Goal: Information Seeking & Learning: Check status

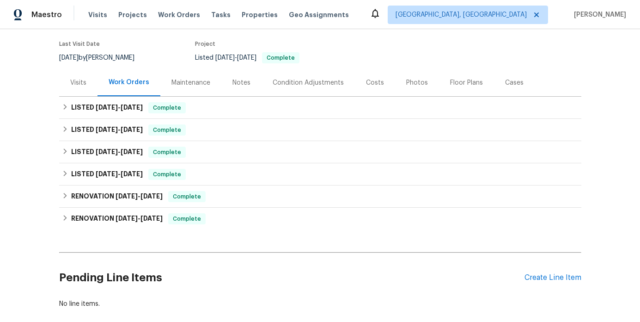
scroll to position [73, 0]
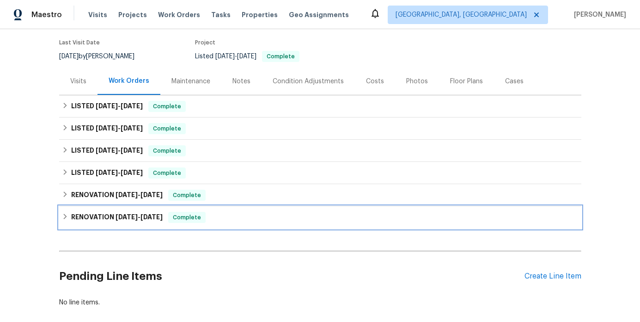
click at [118, 219] on span "[DATE]" at bounding box center [127, 217] width 22 height 6
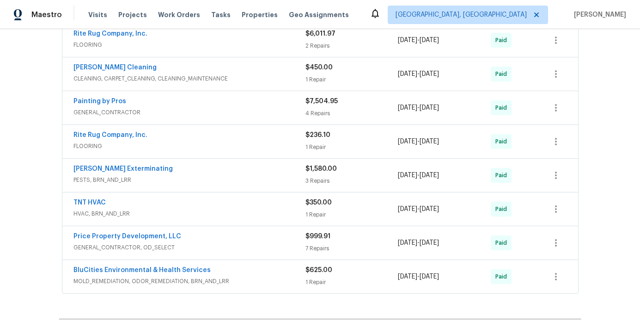
scroll to position [586, 0]
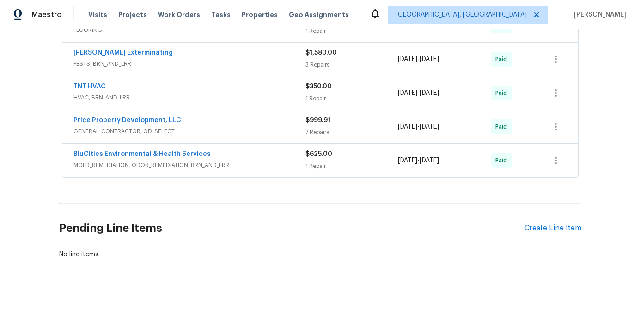
click at [247, 165] on span "MOLD_REMEDIATION, ODOR_REMEDIATION, BRN_AND_LRR" at bounding box center [189, 164] width 232 height 9
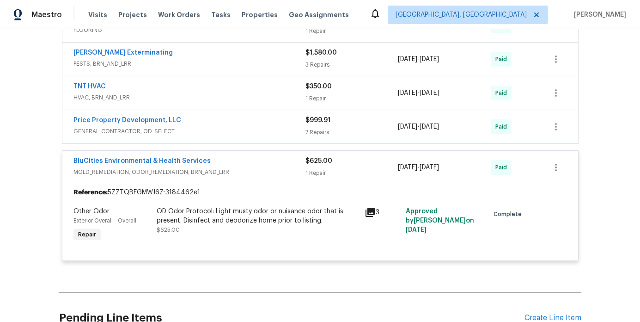
click at [261, 184] on div "Reference: 5ZZTQBFGMWJ6Z-3184462e1" at bounding box center [320, 192] width 516 height 17
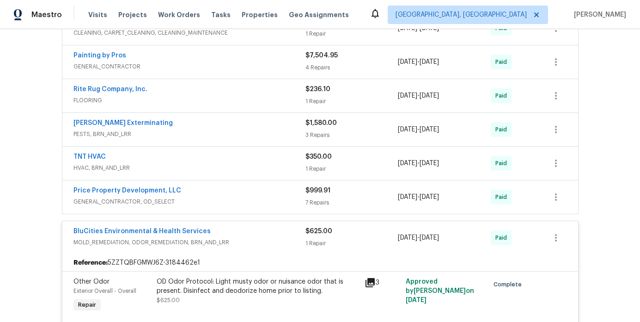
scroll to position [544, 0]
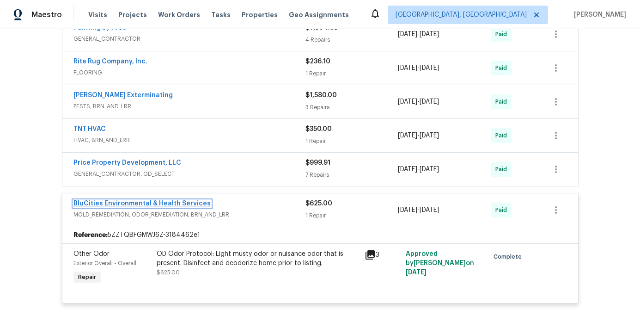
click at [128, 204] on link "BluCities Environmental & Health Services" at bounding box center [141, 203] width 137 height 6
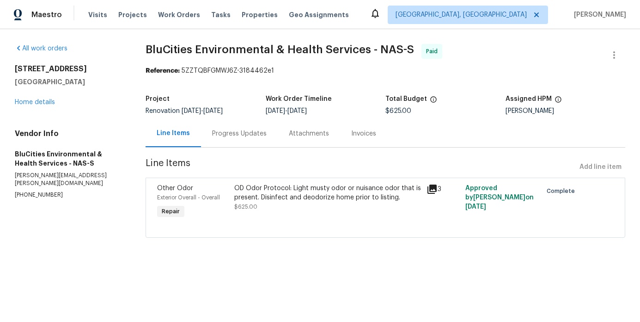
click at [353, 139] on div "Invoices" at bounding box center [363, 133] width 47 height 27
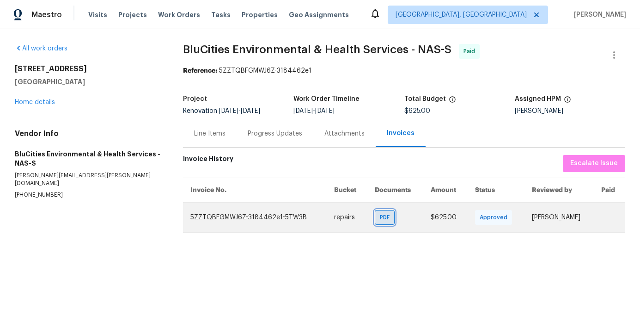
click at [380, 220] on span "PDF" at bounding box center [386, 217] width 13 height 9
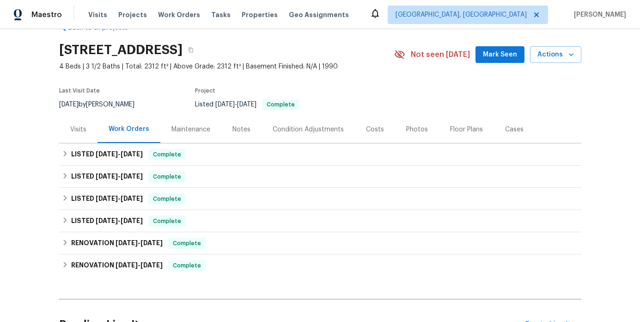
scroll to position [27, 0]
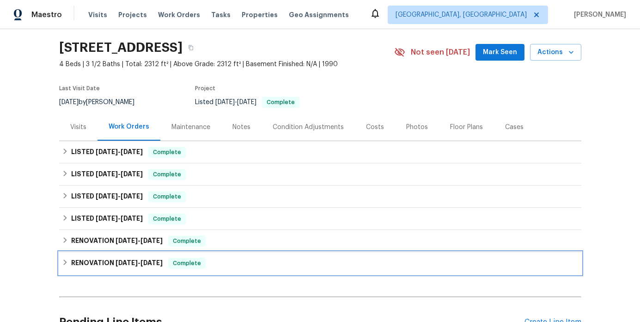
click at [141, 268] on h6 "RENOVATION [DATE] - [DATE]" at bounding box center [117, 262] width 92 height 11
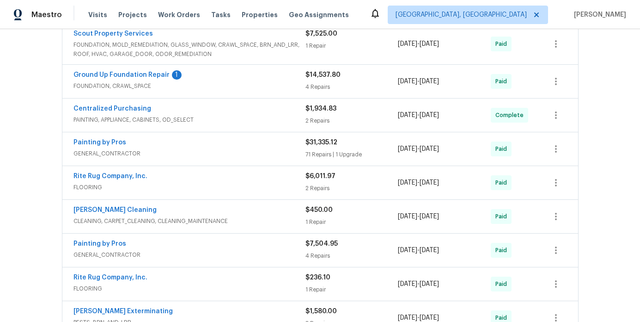
scroll to position [507, 0]
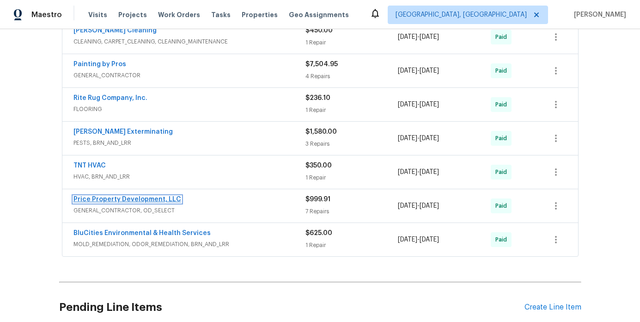
click at [154, 200] on link "Price Property Development, LLC" at bounding box center [127, 199] width 108 height 6
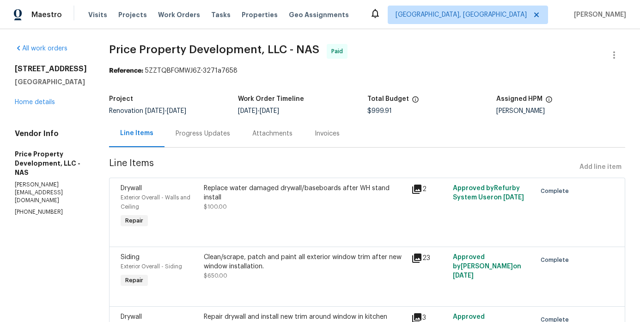
click at [340, 134] on div "Invoices" at bounding box center [327, 133] width 25 height 9
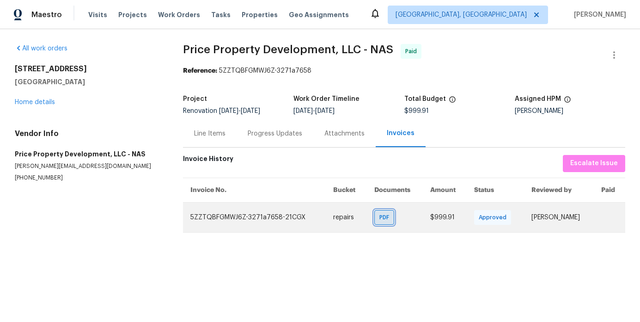
click at [379, 219] on span "PDF" at bounding box center [385, 217] width 13 height 9
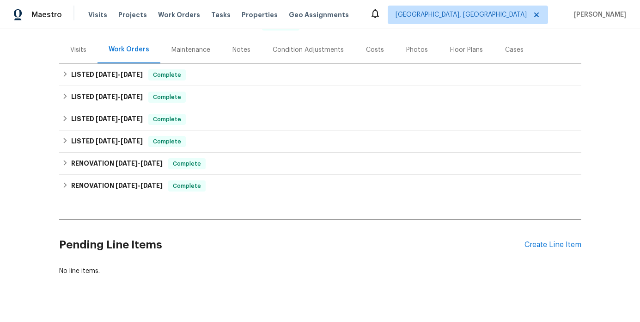
scroll to position [121, 0]
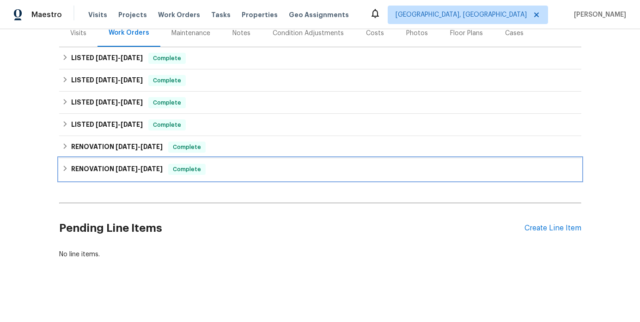
click at [140, 172] on h6 "RENOVATION [DATE] - [DATE]" at bounding box center [117, 169] width 92 height 11
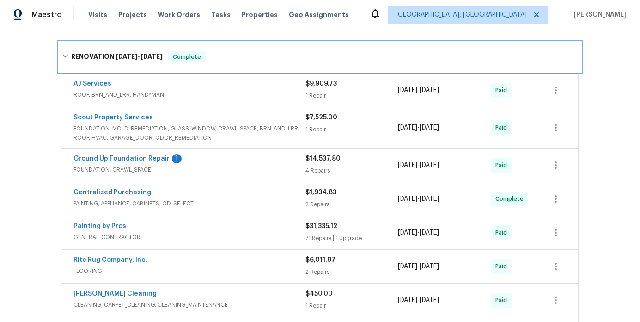
scroll to position [528, 0]
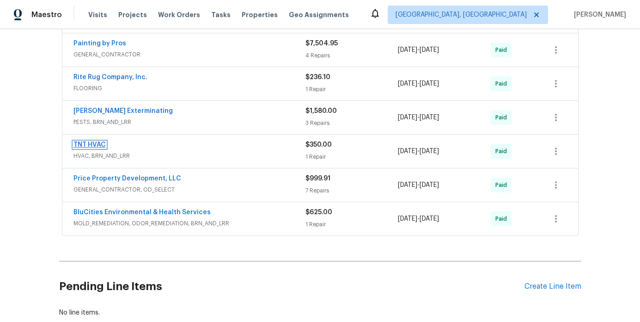
click at [101, 143] on link "TNT HVAC" at bounding box center [89, 144] width 32 height 6
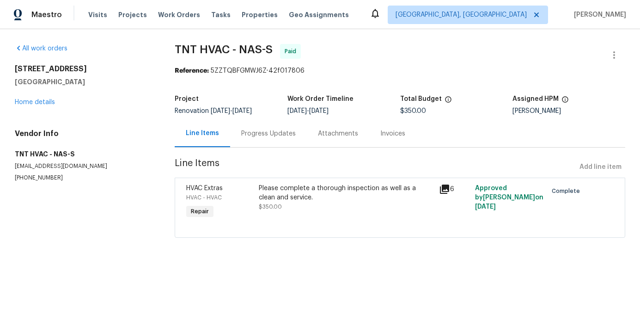
click at [381, 136] on div "Invoices" at bounding box center [392, 133] width 25 height 9
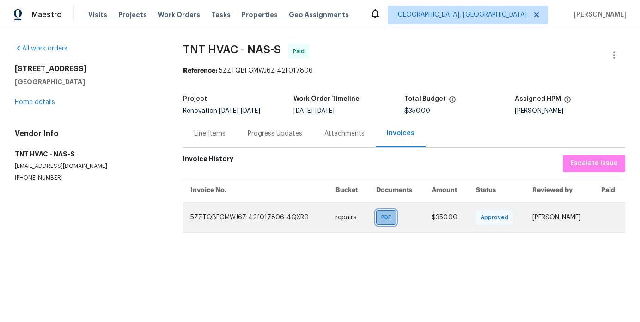
click at [376, 223] on div "PDF" at bounding box center [386, 217] width 20 height 15
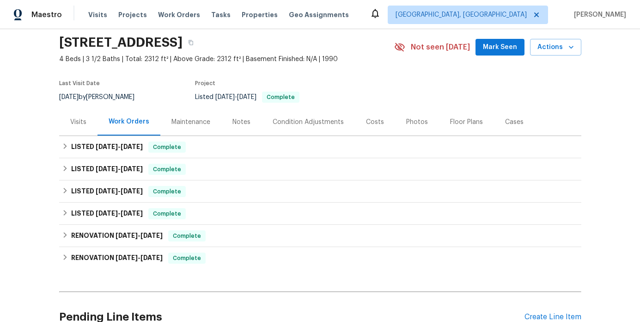
scroll to position [54, 0]
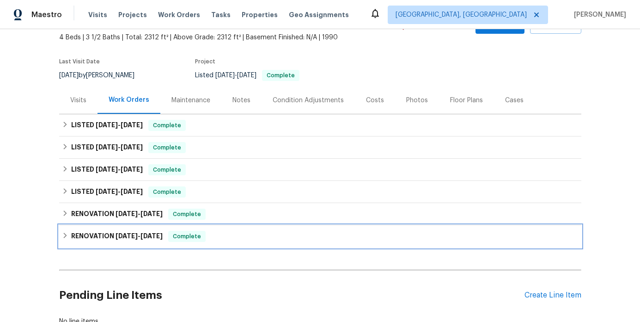
click at [131, 239] on h6 "RENOVATION [DATE] - [DATE]" at bounding box center [117, 236] width 92 height 11
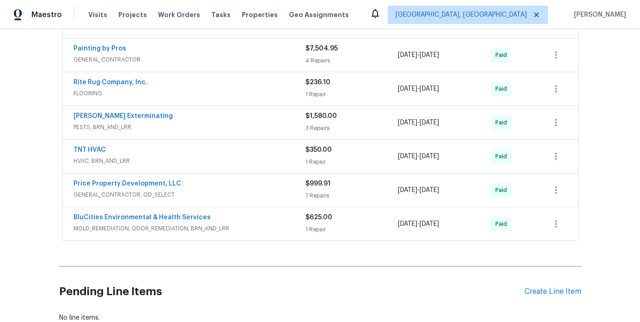
scroll to position [532, 0]
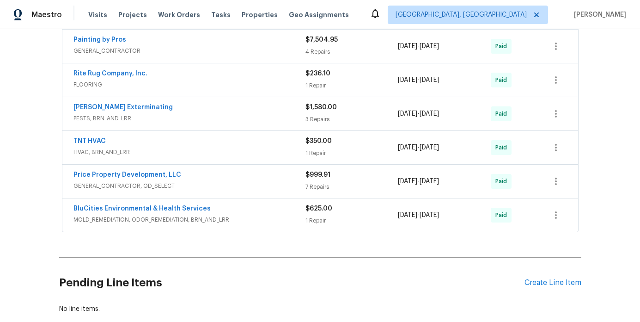
click at [175, 116] on span "PESTS, BRN_AND_LRR" at bounding box center [189, 118] width 232 height 9
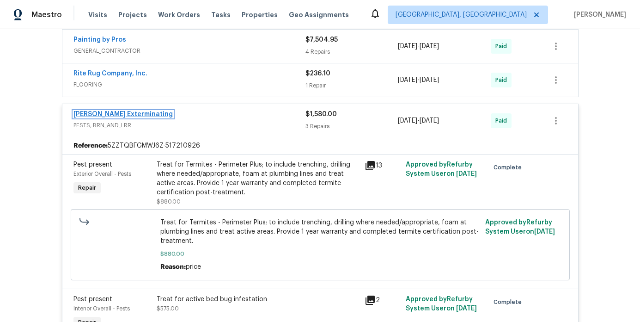
click at [137, 115] on link "[PERSON_NAME] Exterminating" at bounding box center [122, 114] width 99 height 6
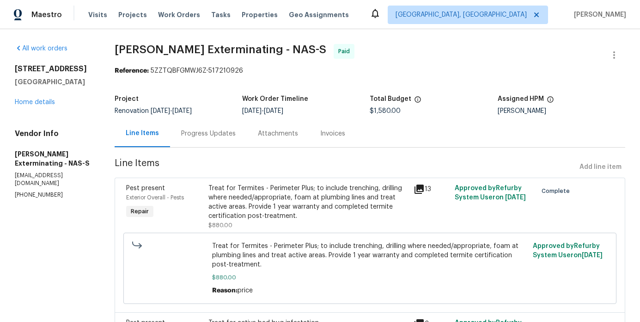
click at [336, 131] on div "Invoices" at bounding box center [332, 133] width 25 height 9
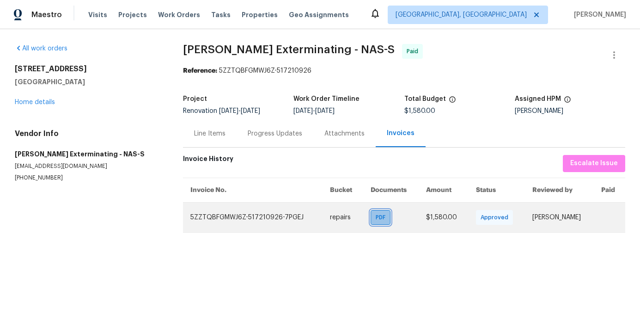
click at [374, 223] on div "PDF" at bounding box center [381, 217] width 20 height 15
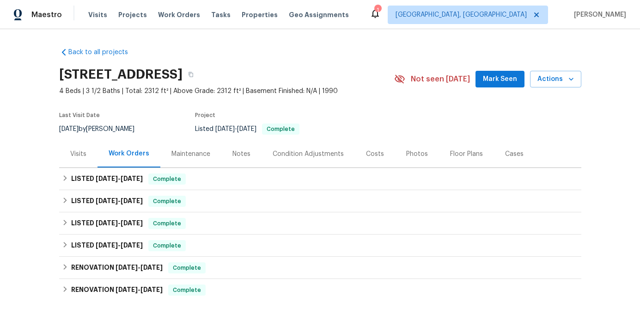
scroll to position [110, 0]
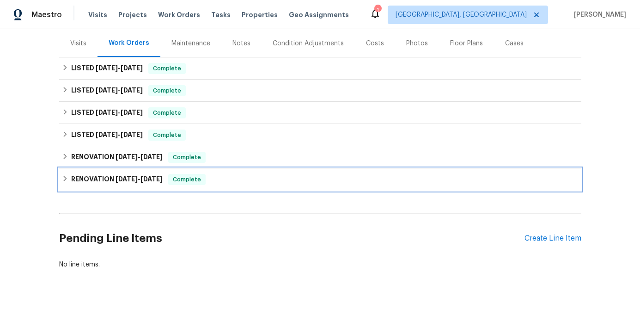
click at [147, 183] on h6 "RENOVATION [DATE] - [DATE]" at bounding box center [117, 179] width 92 height 11
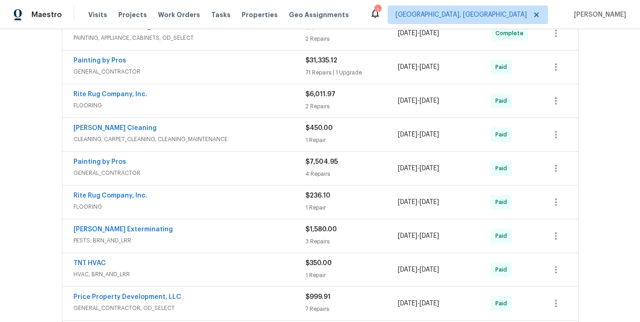
scroll to position [417, 0]
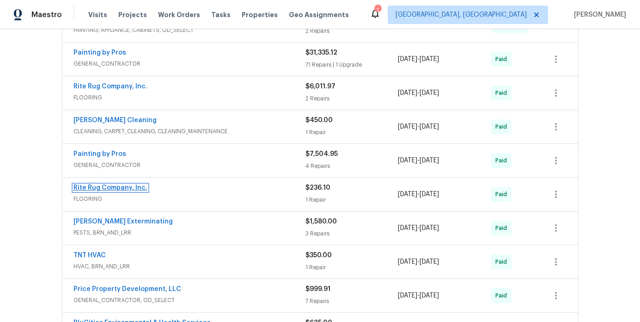
click at [110, 189] on link "Rite Rug Company, Inc." at bounding box center [110, 187] width 74 height 6
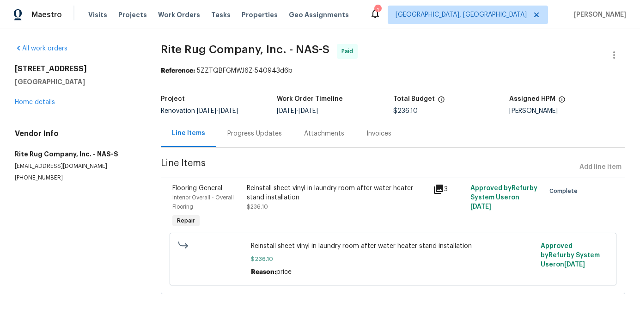
click at [375, 133] on div "Invoices" at bounding box center [379, 133] width 25 height 9
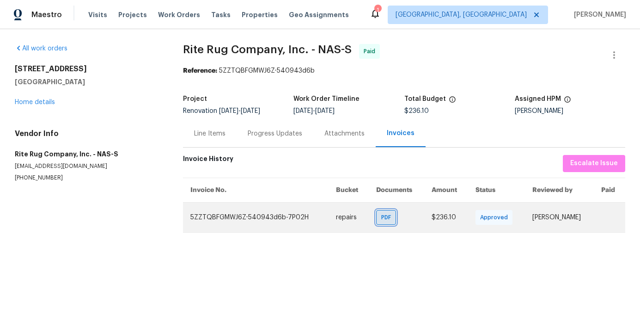
click at [381, 218] on span "PDF" at bounding box center [387, 217] width 13 height 9
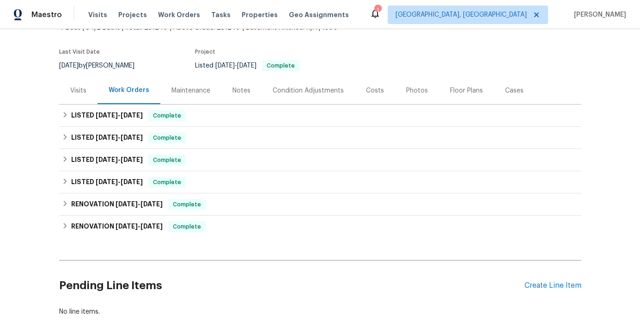
scroll to position [121, 0]
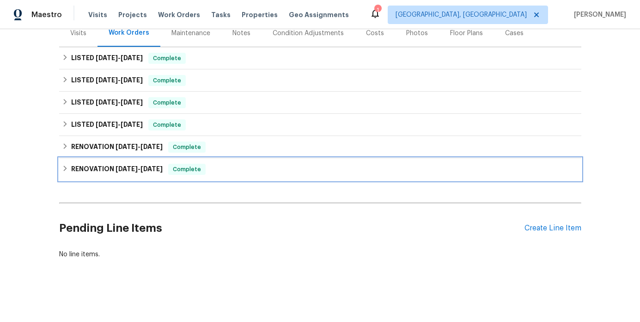
click at [110, 164] on h6 "RENOVATION [DATE] - [DATE]" at bounding box center [117, 169] width 92 height 11
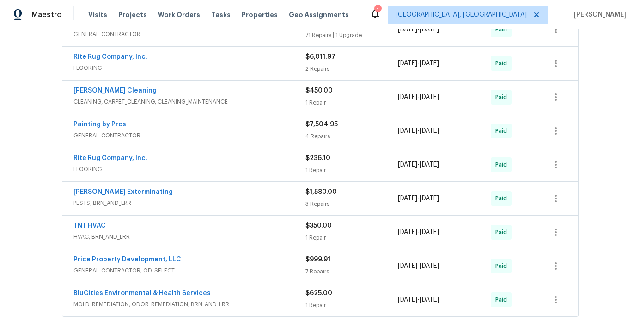
scroll to position [437, 0]
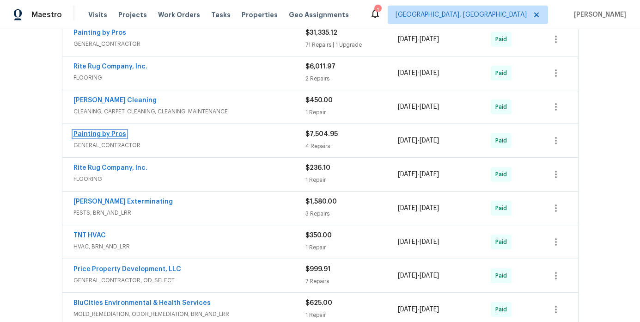
click at [107, 136] on link "Painting by Pros" at bounding box center [99, 134] width 53 height 6
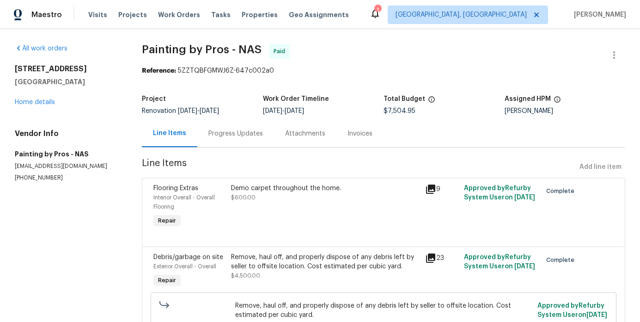
click at [365, 136] on div "Invoices" at bounding box center [360, 133] width 25 height 9
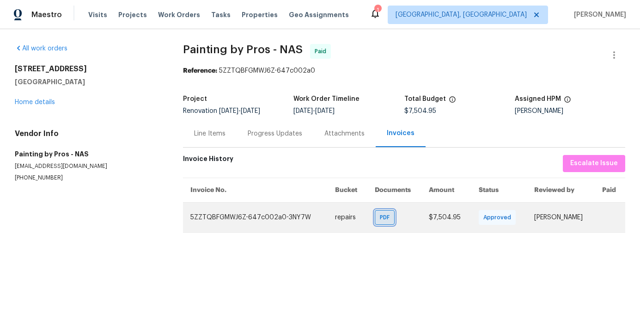
click at [380, 216] on span "PDF" at bounding box center [386, 217] width 13 height 9
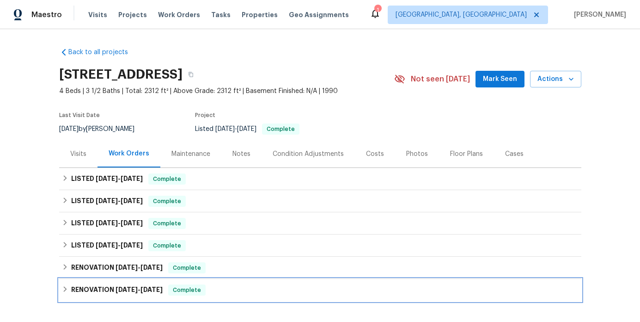
click at [138, 287] on span "[DATE]" at bounding box center [127, 289] width 22 height 6
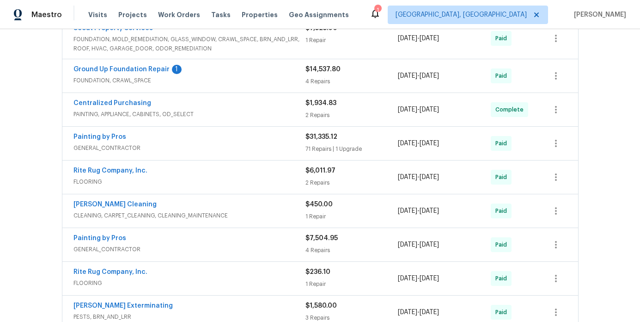
scroll to position [336, 0]
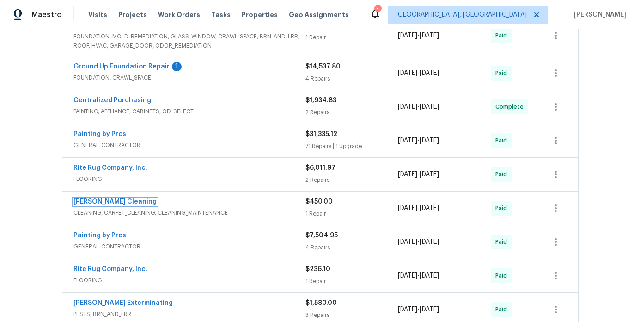
click at [108, 200] on link "[PERSON_NAME] Cleaning" at bounding box center [114, 201] width 83 height 6
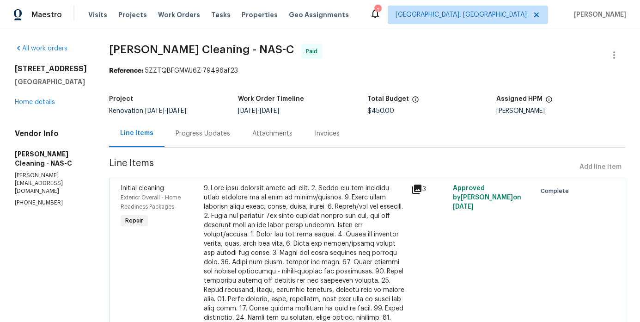
click at [336, 135] on div "Invoices" at bounding box center [327, 133] width 25 height 9
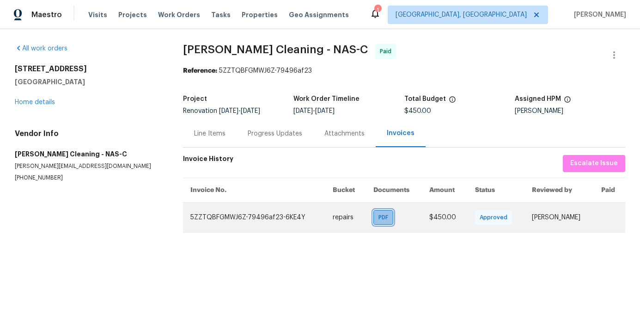
click at [379, 214] on span "PDF" at bounding box center [385, 217] width 13 height 9
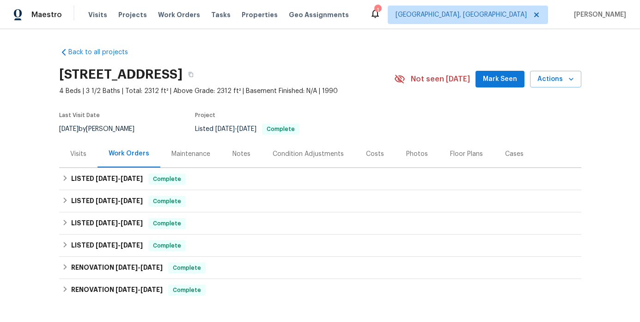
scroll to position [121, 0]
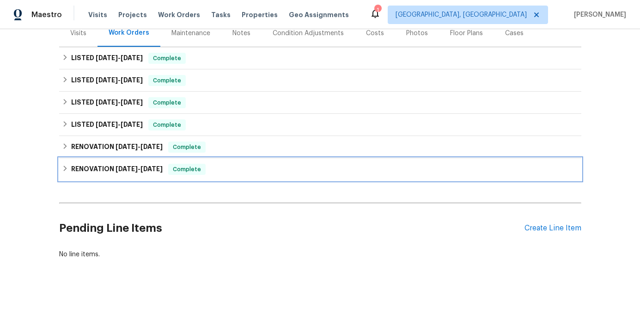
click at [128, 174] on div "RENOVATION [DATE] - [DATE] Complete" at bounding box center [320, 169] width 522 height 22
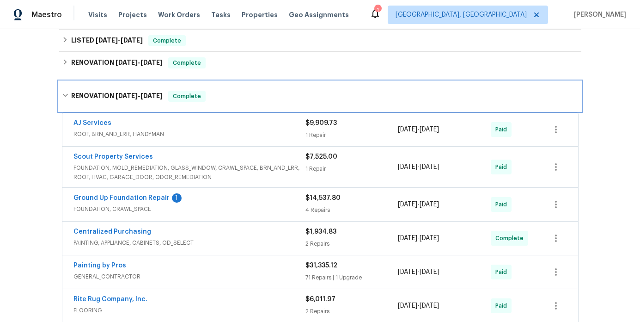
scroll to position [410, 0]
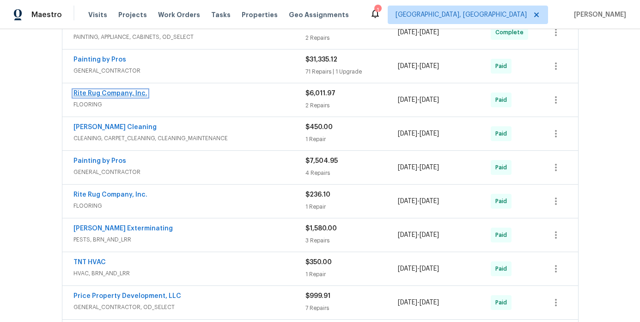
click at [98, 92] on link "Rite Rug Company, Inc." at bounding box center [110, 93] width 74 height 6
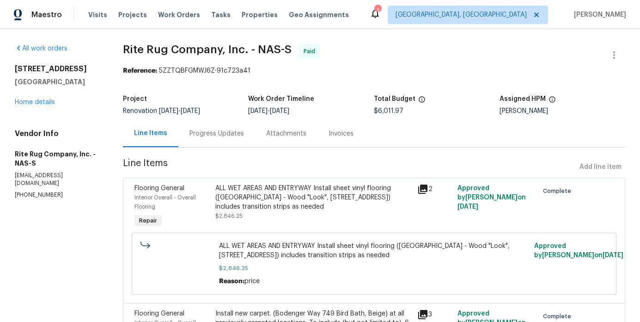
click at [345, 135] on div "Invoices" at bounding box center [341, 133] width 25 height 9
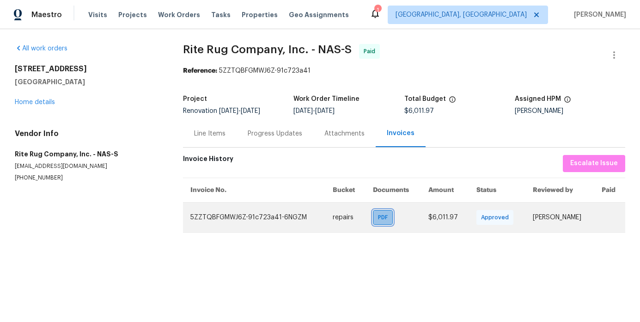
click at [378, 220] on span "PDF" at bounding box center [384, 217] width 13 height 9
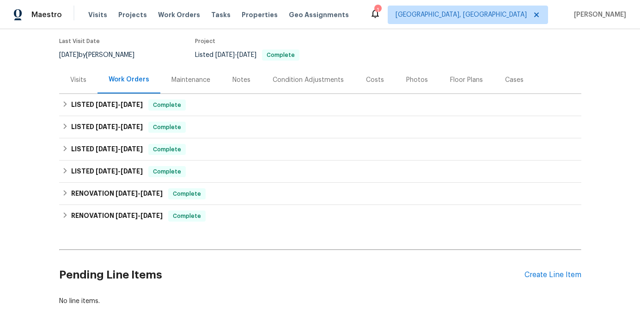
scroll to position [121, 0]
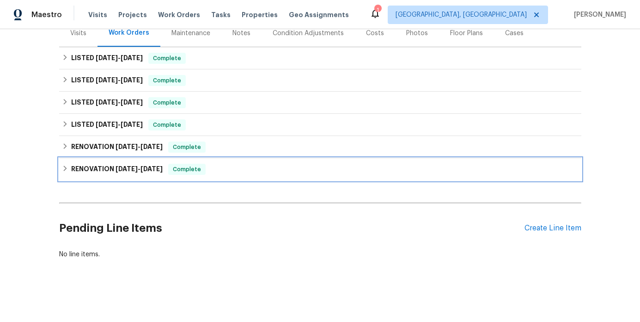
click at [129, 170] on span "[DATE]" at bounding box center [127, 168] width 22 height 6
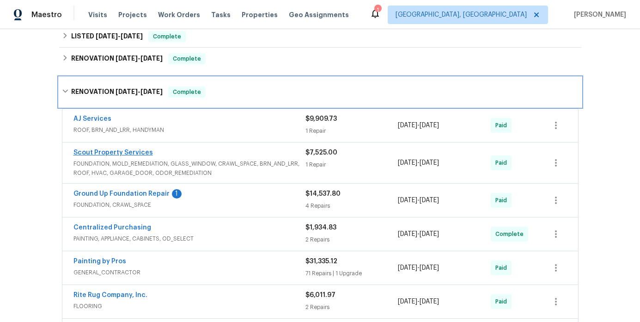
scroll to position [233, 0]
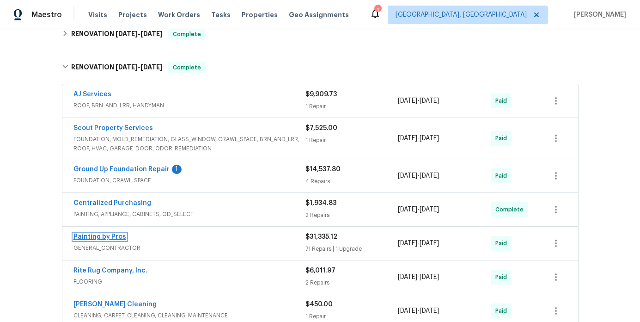
click at [101, 234] on link "Painting by Pros" at bounding box center [99, 236] width 53 height 6
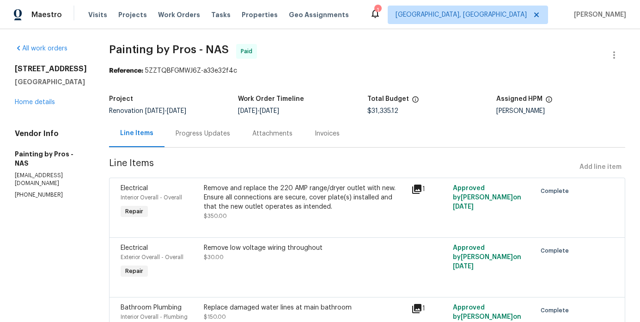
click at [325, 135] on div "Invoices" at bounding box center [327, 133] width 25 height 9
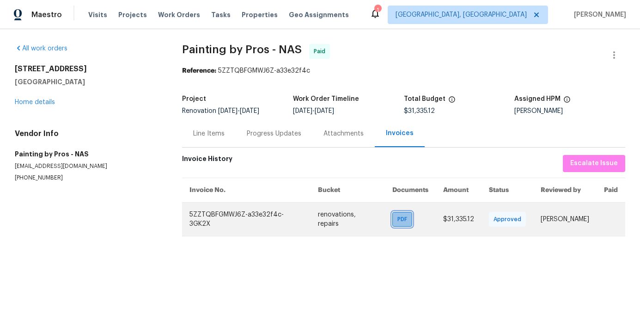
click at [398, 221] on span "PDF" at bounding box center [404, 218] width 13 height 9
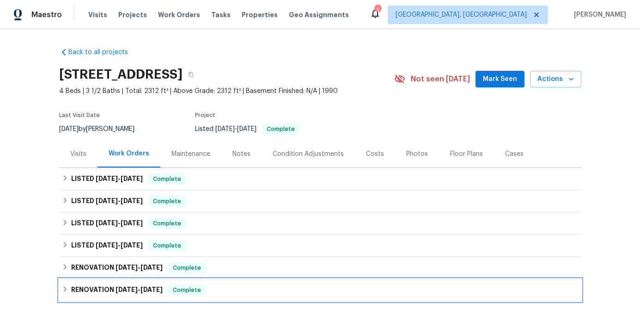
click at [155, 288] on span "[DATE]" at bounding box center [152, 289] width 22 height 6
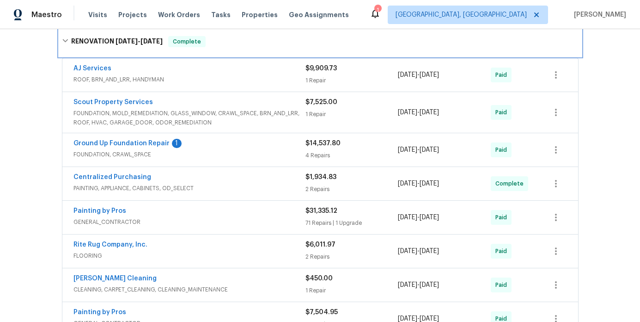
scroll to position [261, 0]
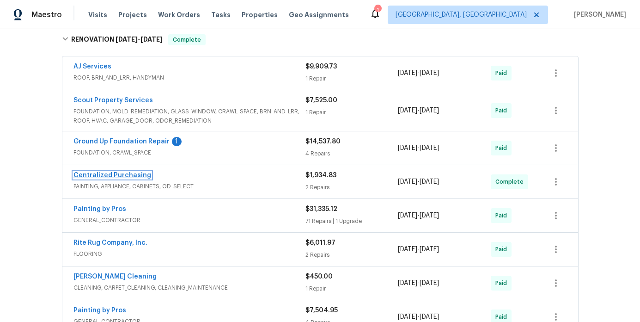
click at [115, 175] on link "Centralized Purchasing" at bounding box center [112, 175] width 78 height 6
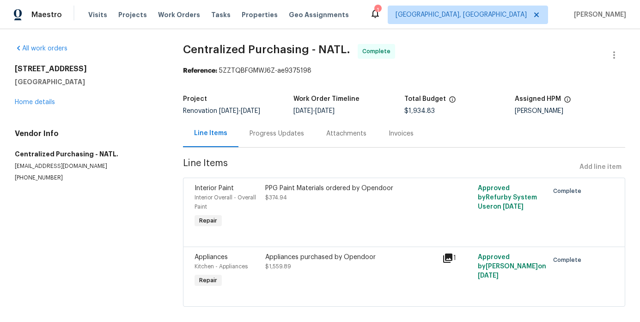
click at [395, 130] on div "Invoices" at bounding box center [401, 133] width 25 height 9
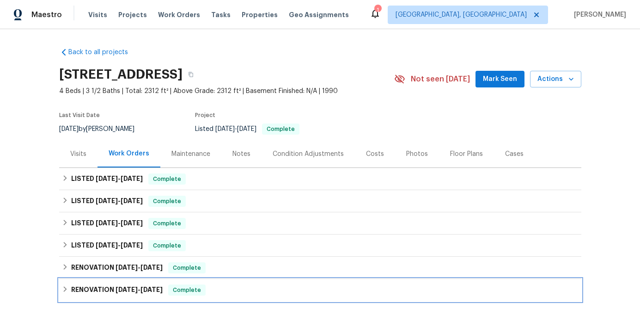
click at [113, 283] on div "RENOVATION [DATE] - [DATE] Complete" at bounding box center [320, 290] width 522 height 22
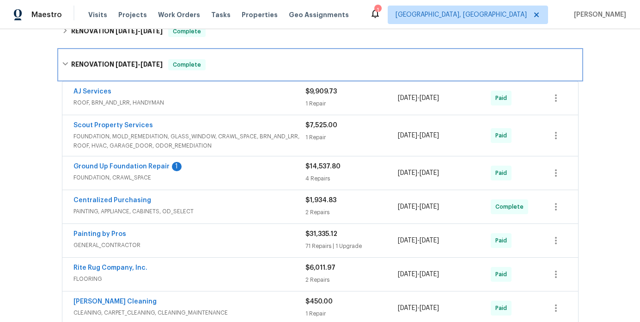
scroll to position [238, 0]
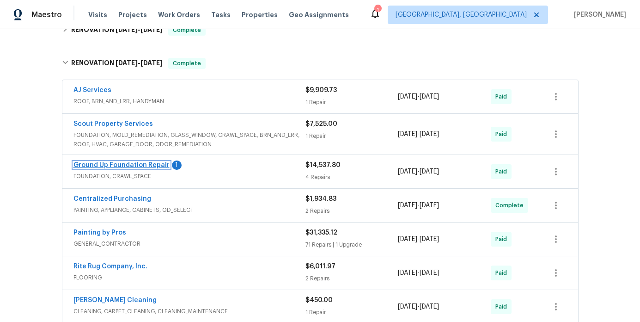
click at [135, 164] on link "Ground Up Foundation Repair" at bounding box center [121, 165] width 96 height 6
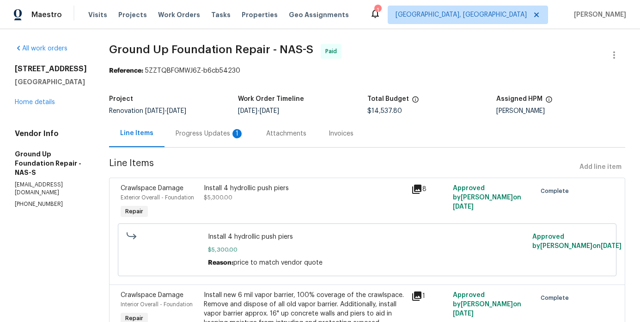
click at [328, 139] on div "Invoices" at bounding box center [341, 133] width 47 height 27
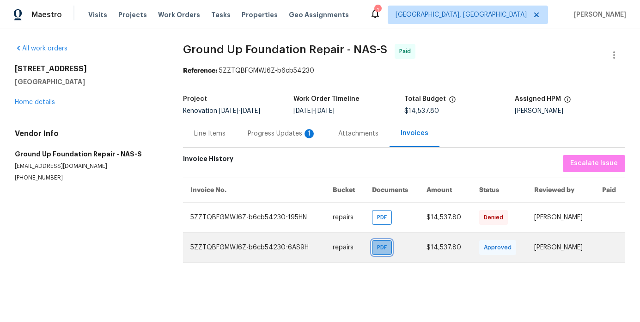
click at [377, 245] on span "PDF" at bounding box center [383, 247] width 13 height 9
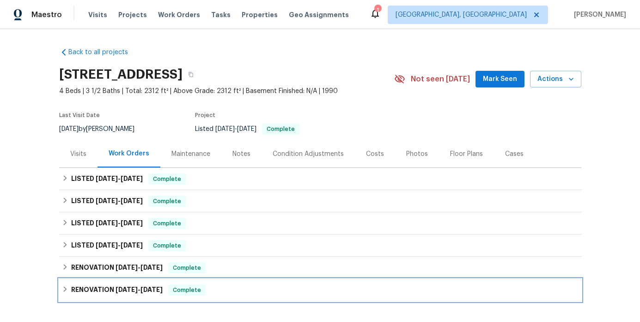
click at [127, 285] on h6 "RENOVATION [DATE] - [DATE]" at bounding box center [117, 289] width 92 height 11
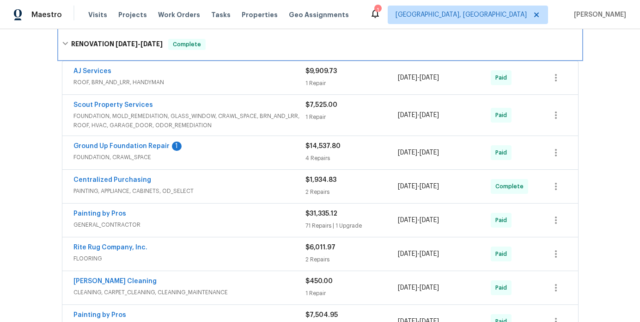
scroll to position [260, 0]
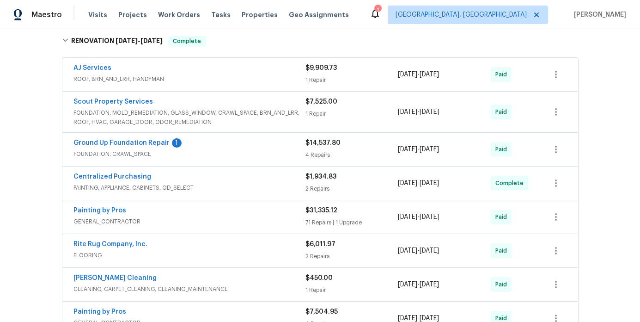
click at [155, 100] on div "Scout Property Services" at bounding box center [189, 102] width 232 height 11
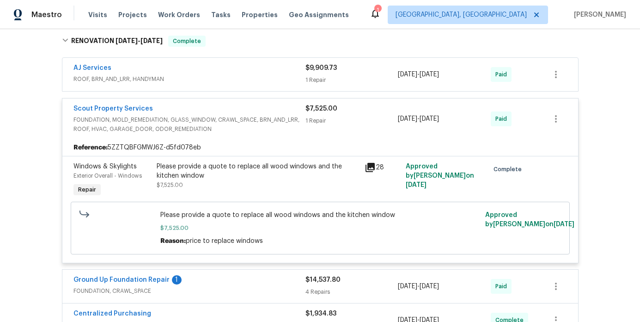
click at [126, 105] on span "Scout Property Services" at bounding box center [113, 108] width 80 height 9
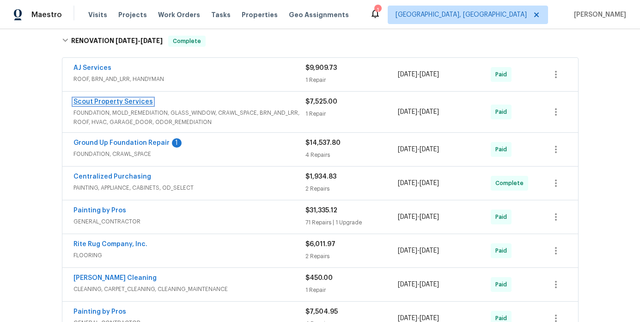
click at [124, 103] on link "Scout Property Services" at bounding box center [113, 101] width 80 height 6
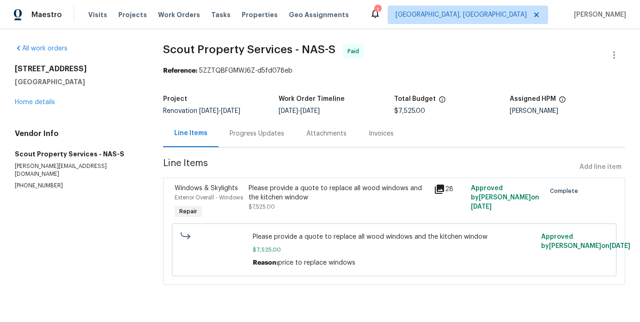
click at [388, 136] on div "Invoices" at bounding box center [381, 133] width 25 height 9
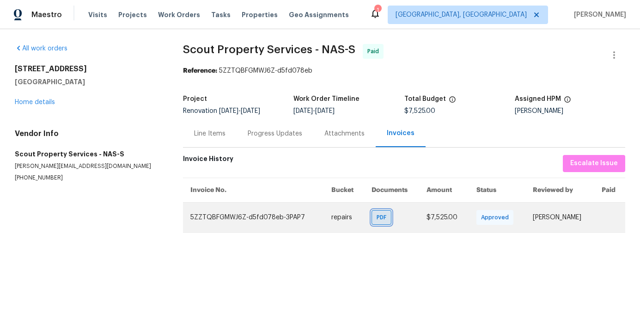
click at [377, 219] on span "PDF" at bounding box center [383, 217] width 13 height 9
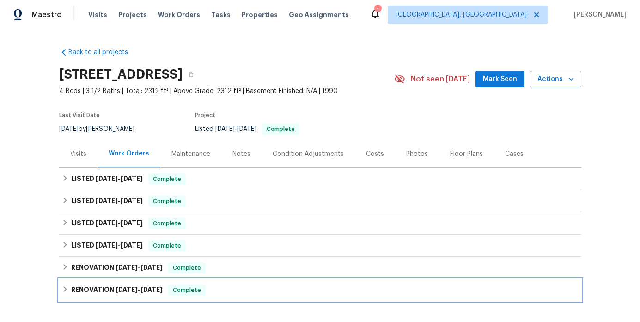
click at [114, 286] on h6 "RENOVATION [DATE] - [DATE]" at bounding box center [117, 289] width 92 height 11
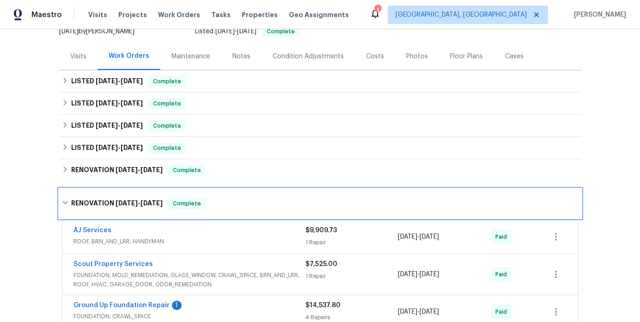
scroll to position [170, 0]
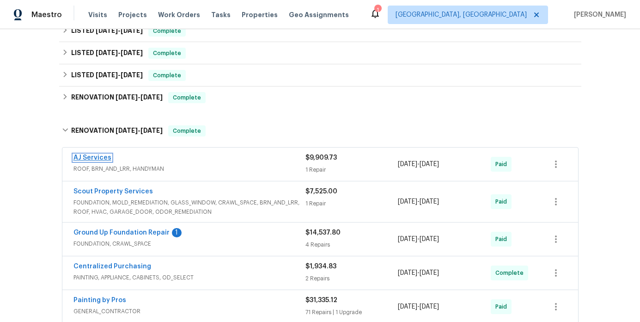
click at [93, 159] on link "AJ Services" at bounding box center [92, 157] width 38 height 6
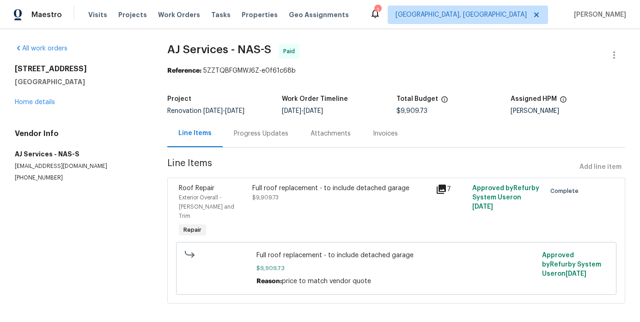
click at [384, 130] on div "Invoices" at bounding box center [385, 133] width 25 height 9
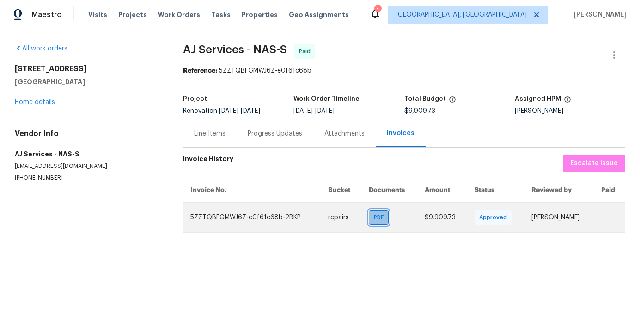
click at [375, 214] on span "PDF" at bounding box center [380, 217] width 13 height 9
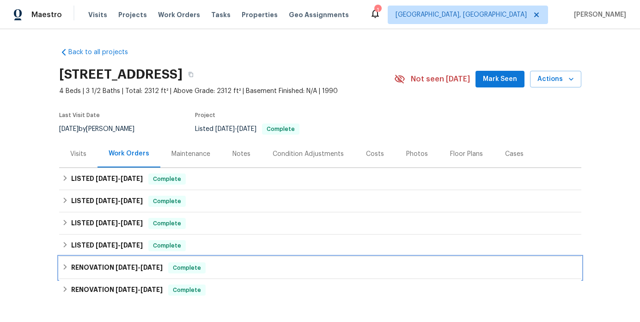
click at [142, 265] on span "[DATE]" at bounding box center [152, 267] width 22 height 6
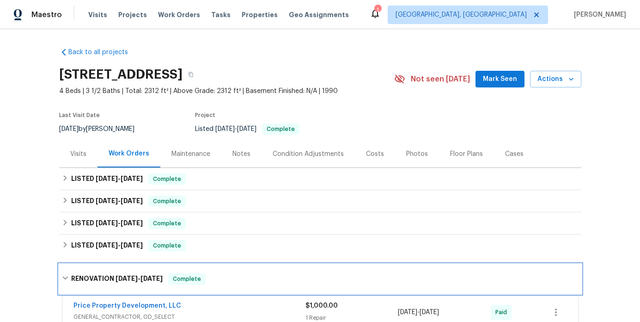
scroll to position [181, 0]
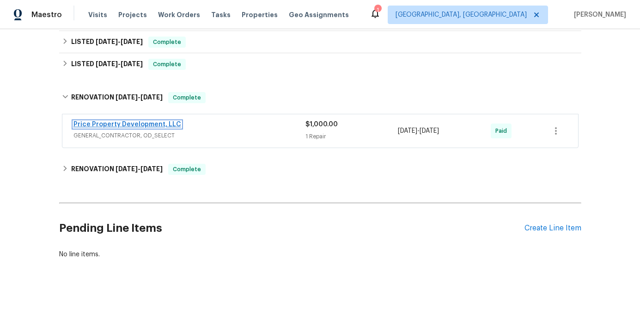
click at [115, 124] on link "Price Property Development, LLC" at bounding box center [127, 124] width 108 height 6
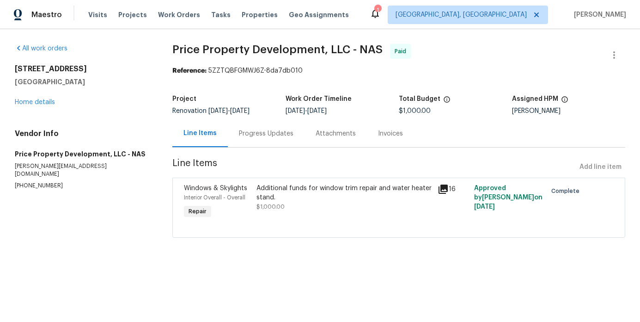
click at [397, 132] on div "Invoices" at bounding box center [390, 133] width 25 height 9
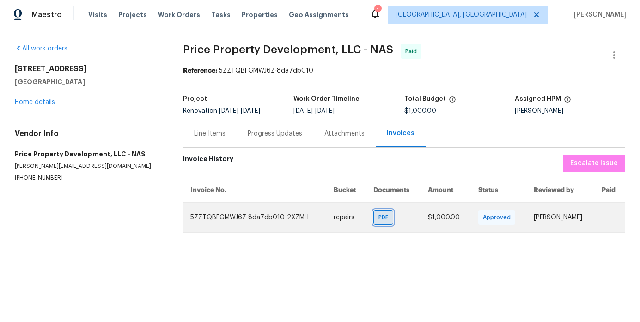
click at [379, 219] on span "PDF" at bounding box center [385, 217] width 13 height 9
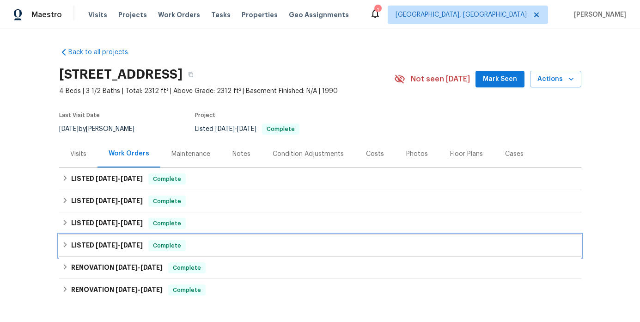
click at [105, 248] on h6 "LISTED [DATE] - [DATE]" at bounding box center [107, 245] width 72 height 11
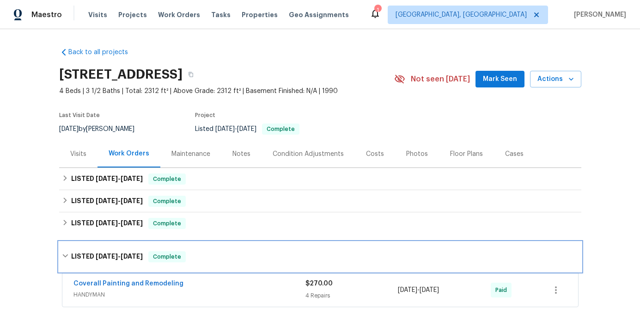
scroll to position [79, 0]
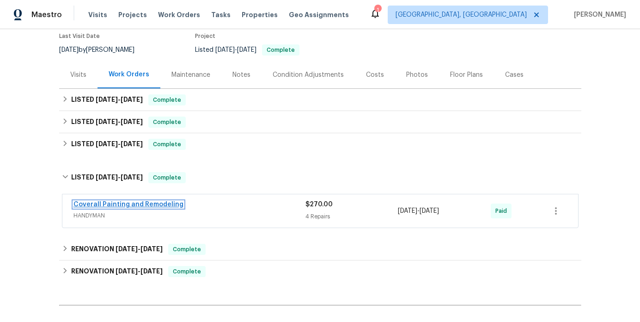
click at [153, 205] on link "Coverall Painting and Remodeling" at bounding box center [128, 204] width 110 height 6
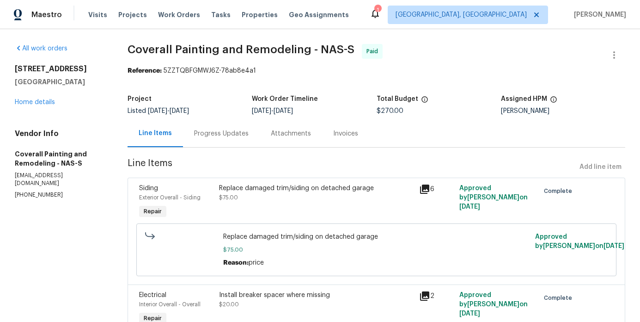
click at [358, 133] on div "Invoices" at bounding box center [345, 133] width 25 height 9
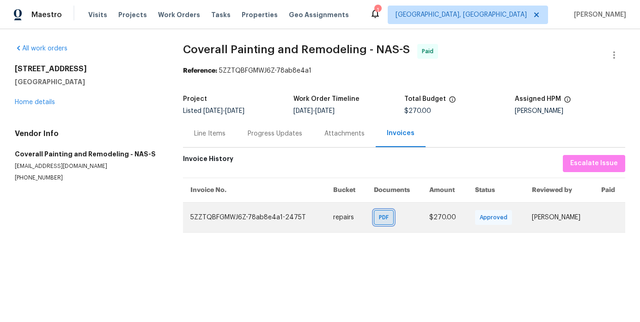
click at [379, 216] on span "PDF" at bounding box center [385, 217] width 13 height 9
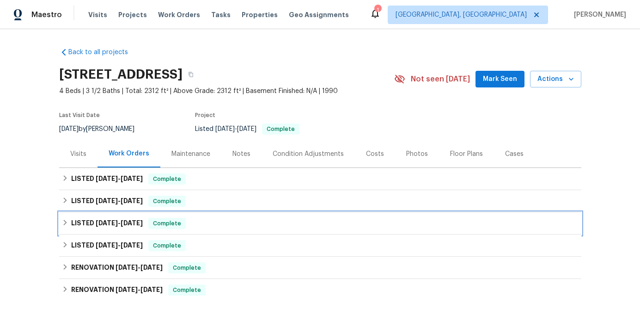
click at [119, 224] on span "[DATE] - [DATE]" at bounding box center [119, 223] width 47 height 6
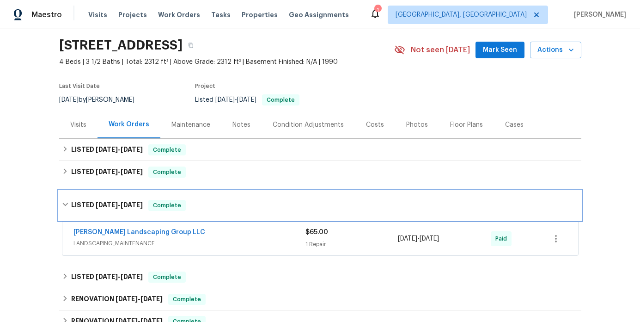
scroll to position [33, 0]
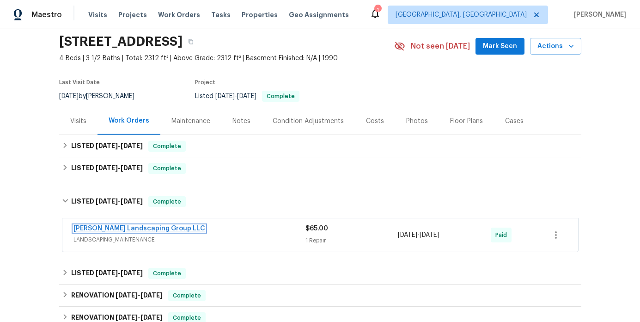
click at [137, 226] on link "[PERSON_NAME] Landscaping Group LLC" at bounding box center [139, 228] width 132 height 6
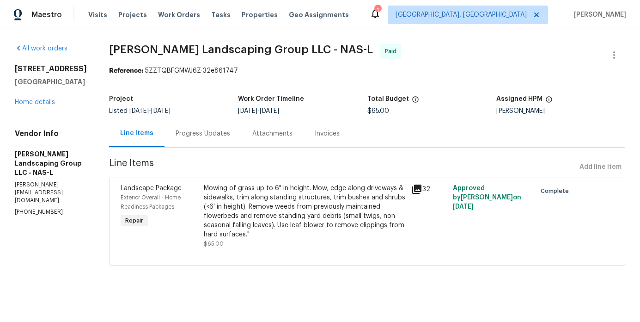
click at [340, 133] on div "Invoices" at bounding box center [327, 133] width 25 height 9
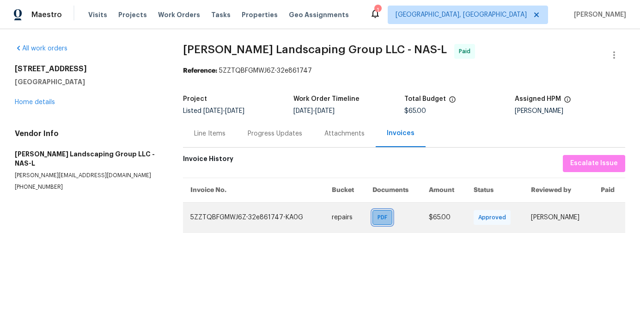
click at [373, 211] on div "PDF" at bounding box center [383, 217] width 20 height 15
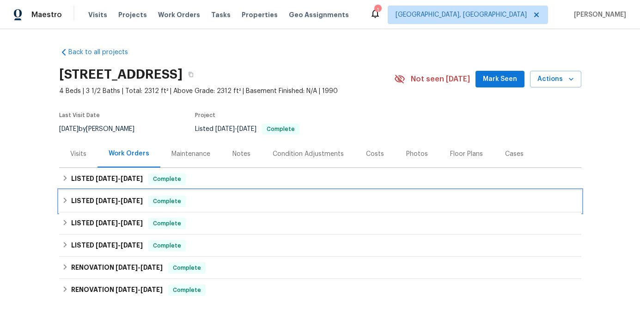
click at [113, 196] on h6 "LISTED [DATE] - [DATE]" at bounding box center [107, 201] width 72 height 11
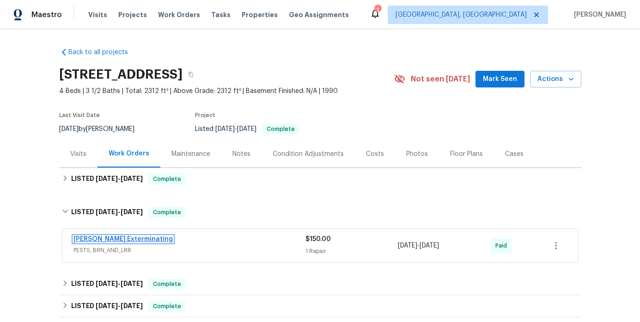
click at [146, 236] on link "[PERSON_NAME] Exterminating" at bounding box center [122, 239] width 99 height 6
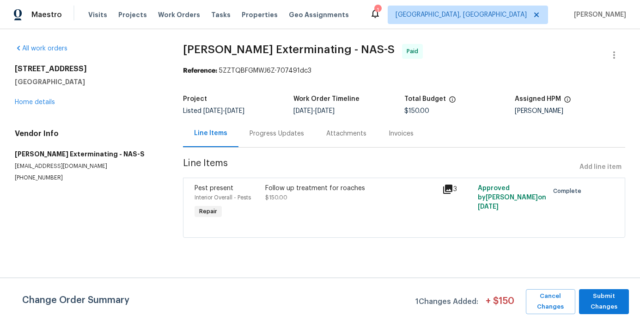
click at [411, 133] on div "Invoices" at bounding box center [401, 133] width 47 height 27
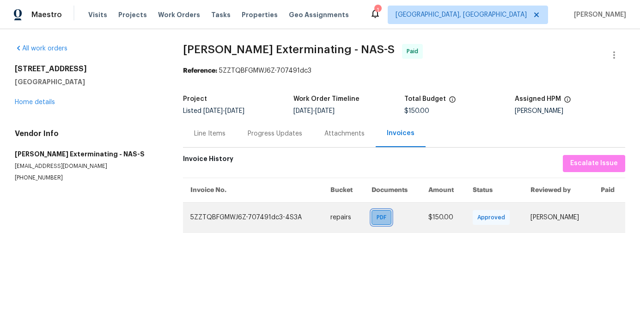
click at [377, 219] on span "PDF" at bounding box center [383, 217] width 13 height 9
click at [380, 219] on span "PDF" at bounding box center [383, 217] width 13 height 9
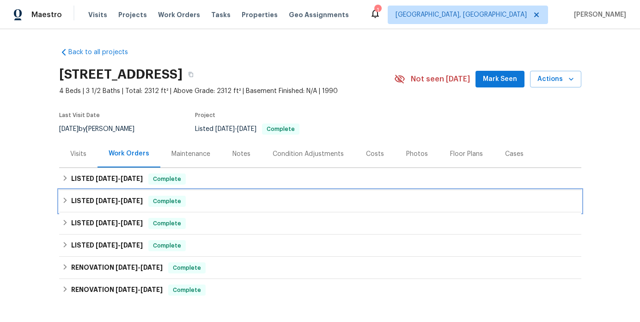
click at [185, 199] on span "Complete" at bounding box center [167, 200] width 36 height 9
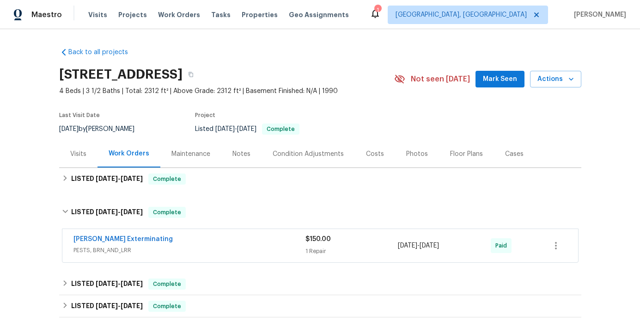
click at [189, 196] on div "Back to all projects [STREET_ADDRESS] 4 Beds | 3 1/2 Baths | Total: 2312 ft² | …" at bounding box center [320, 243] width 522 height 407
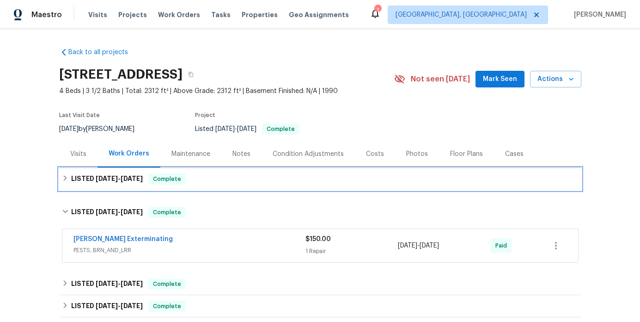
click at [189, 182] on div "LISTED [DATE] - [DATE] Complete" at bounding box center [320, 178] width 517 height 11
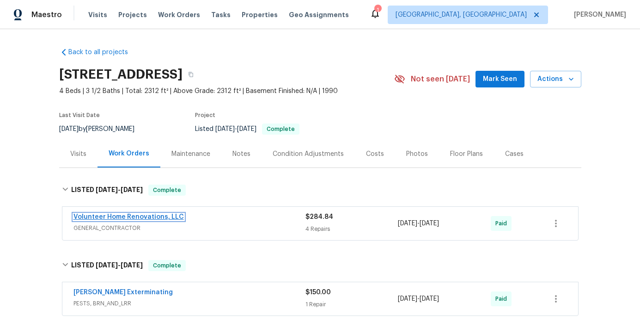
click at [135, 215] on link "Volunteer Home Renovations, LLC" at bounding box center [128, 217] width 110 height 6
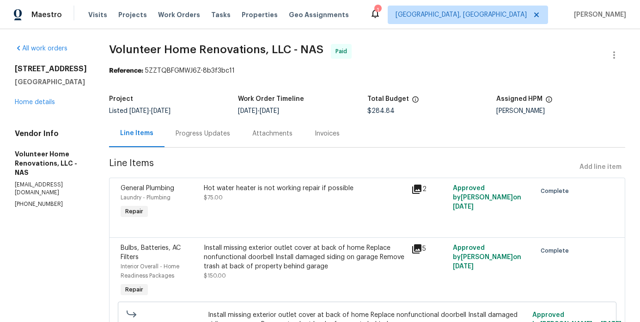
click at [340, 133] on div "Invoices" at bounding box center [327, 133] width 25 height 9
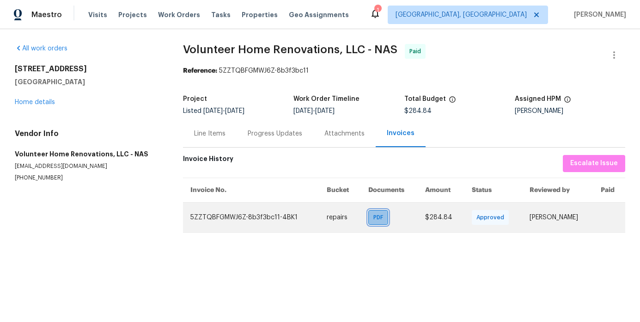
click at [373, 216] on span "PDF" at bounding box center [379, 217] width 13 height 9
